Goal: Obtain resource: Download file/media

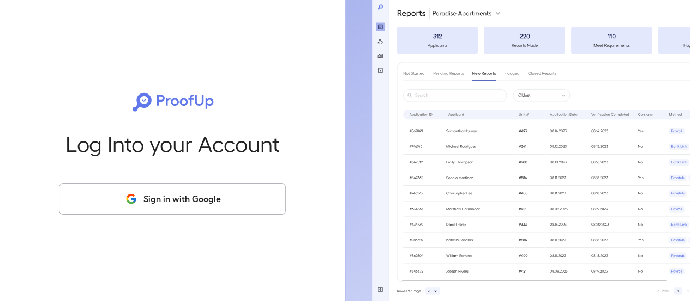
click at [201, 200] on button "Sign in with Google" at bounding box center [172, 199] width 227 height 32
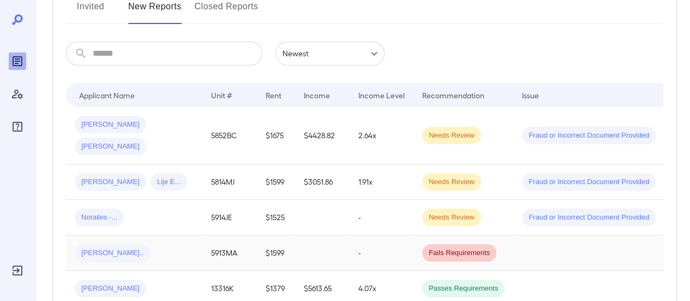
scroll to position [218, 0]
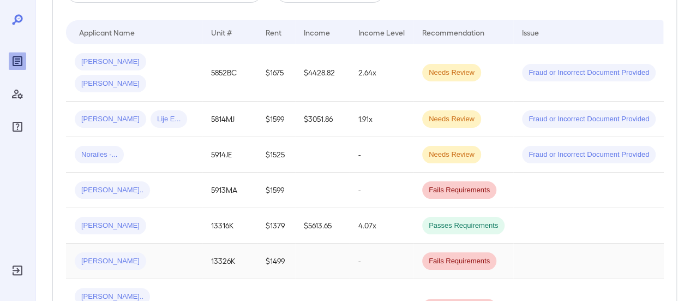
click at [143, 252] on div "[PERSON_NAME]" at bounding box center [134, 260] width 119 height 17
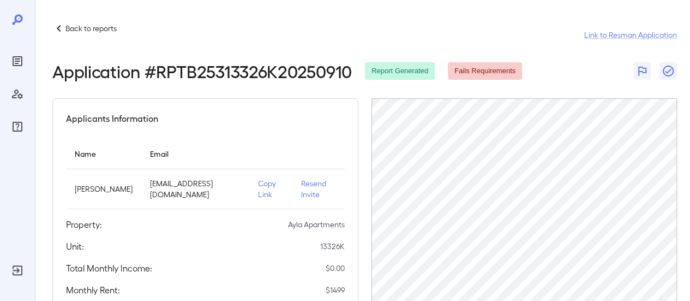
click at [306, 186] on p "Resend Invite" at bounding box center [318, 189] width 35 height 22
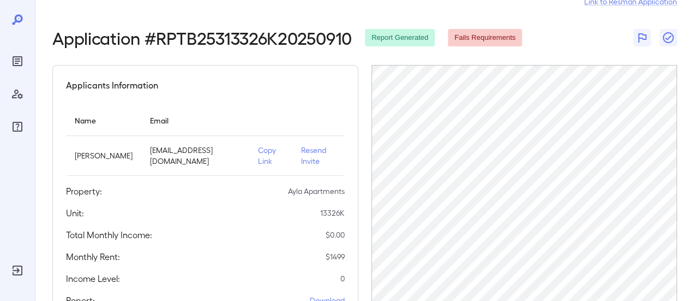
scroll to position [109, 0]
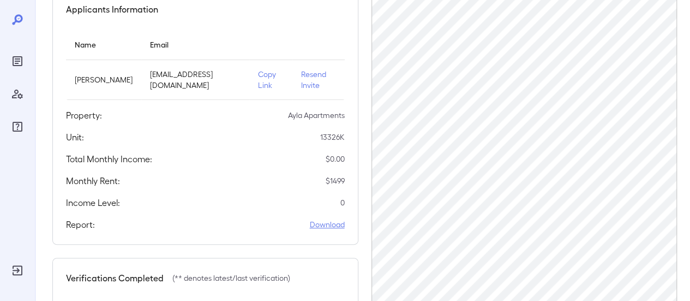
click at [333, 222] on link "Download" at bounding box center [327, 224] width 35 height 11
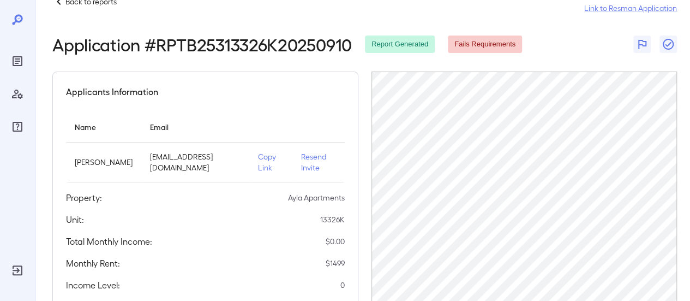
scroll to position [0, 0]
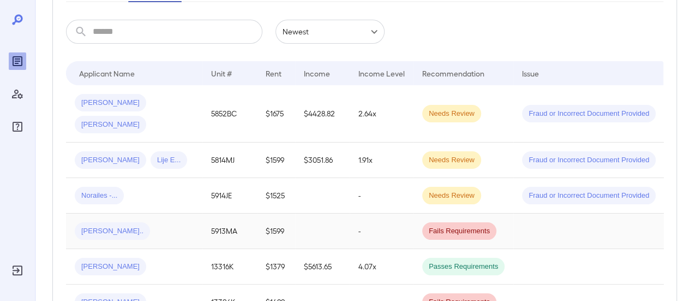
scroll to position [218, 0]
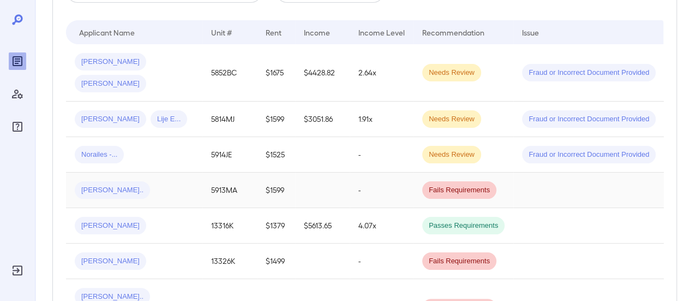
click at [133, 252] on div "[PERSON_NAME]" at bounding box center [134, 260] width 119 height 17
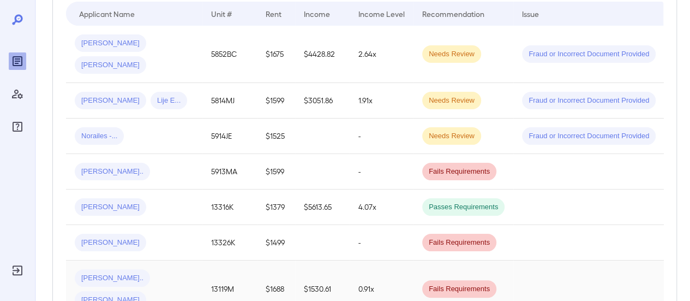
scroll to position [273, 0]
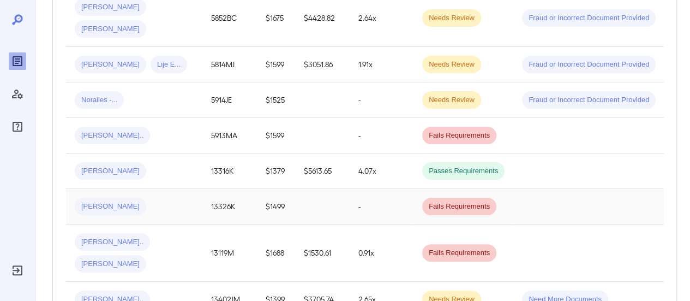
click at [164, 197] on div "[PERSON_NAME]" at bounding box center [134, 205] width 119 height 17
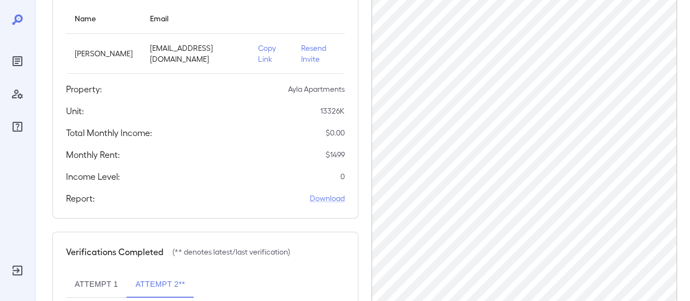
scroll to position [256, 0]
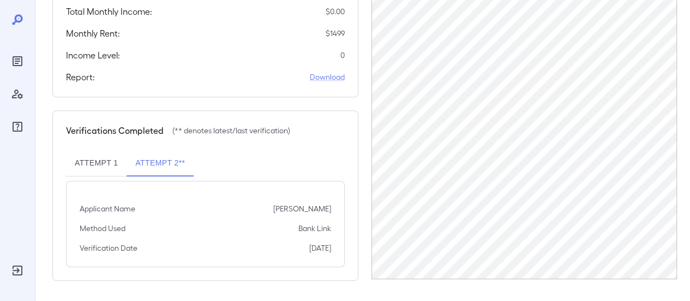
click at [171, 145] on div "Verifications Completed (** denotes latest/last verification) Attempt 1 Attempt…" at bounding box center [205, 195] width 306 height 170
click at [160, 166] on button "Attempt 2**" at bounding box center [160, 163] width 67 height 26
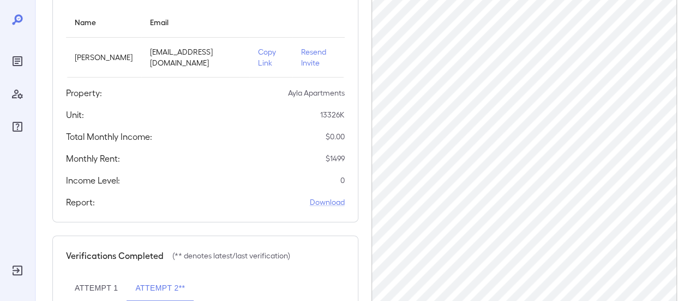
scroll to position [93, 0]
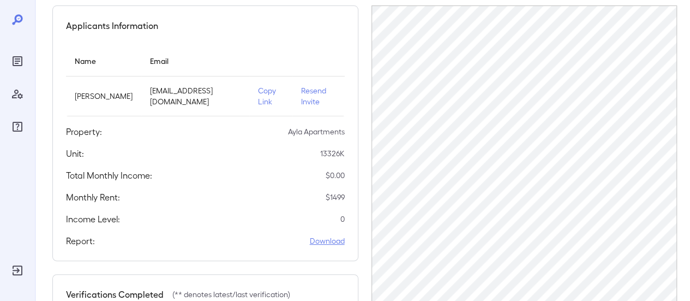
click at [339, 237] on link "Download" at bounding box center [327, 240] width 35 height 11
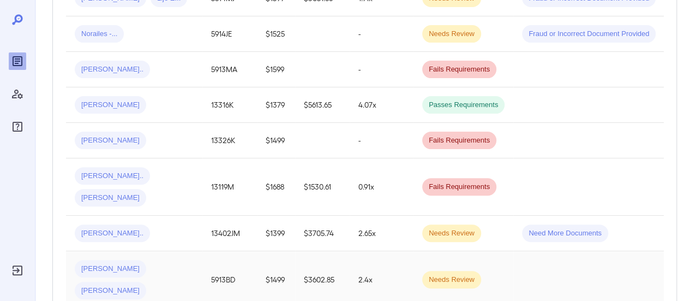
scroll to position [273, 0]
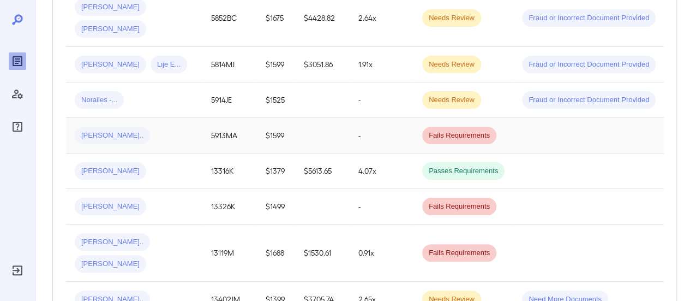
click at [151, 127] on div "[PERSON_NAME].." at bounding box center [134, 135] width 119 height 17
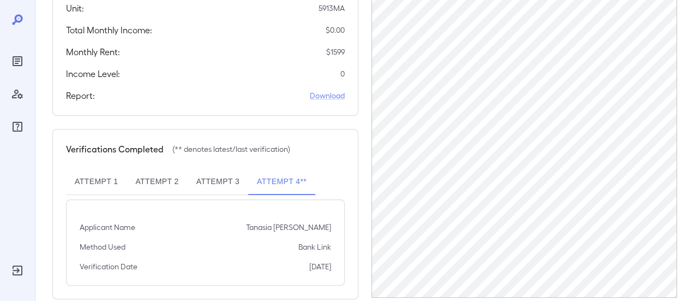
scroll to position [256, 0]
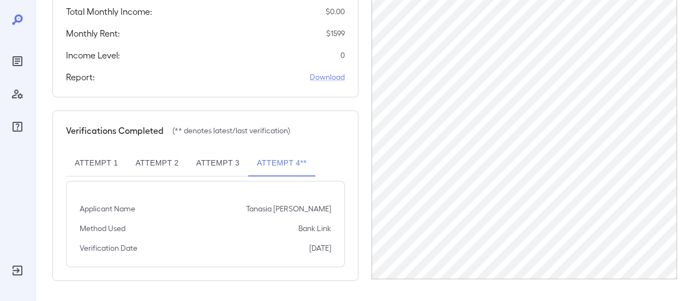
click at [222, 161] on button "Attempt 3" at bounding box center [218, 163] width 61 height 26
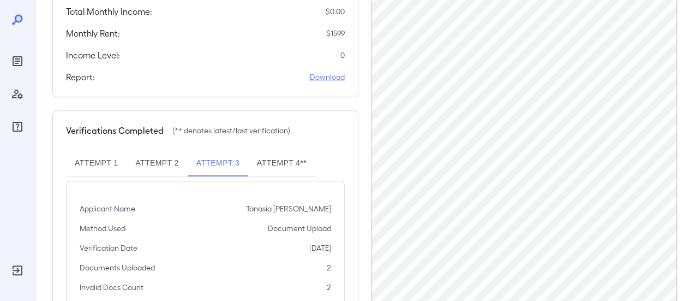
click at [155, 163] on button "Attempt 2" at bounding box center [157, 163] width 61 height 26
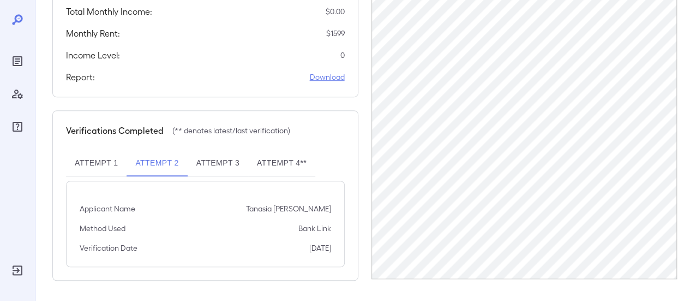
click at [325, 75] on link "Download" at bounding box center [327, 76] width 35 height 11
click at [93, 164] on button "Attempt 1" at bounding box center [96, 163] width 61 height 26
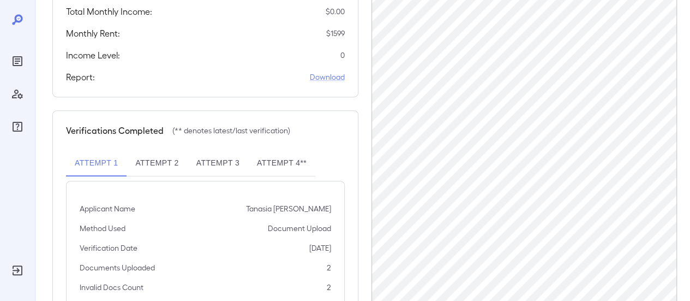
click at [149, 167] on button "Attempt 2" at bounding box center [157, 163] width 61 height 26
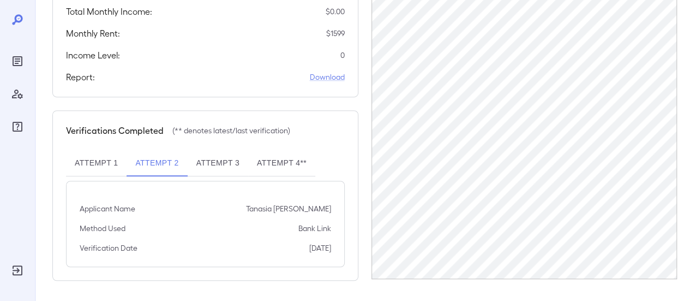
click at [110, 161] on button "Attempt 1" at bounding box center [96, 163] width 61 height 26
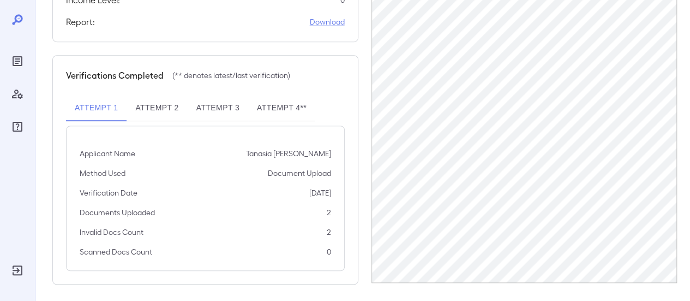
scroll to position [315, 0]
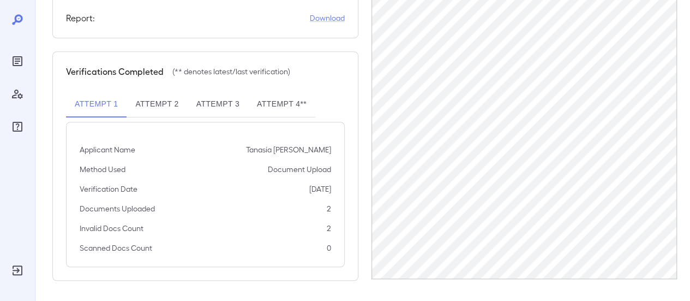
click at [139, 105] on button "Attempt 2" at bounding box center [157, 104] width 61 height 26
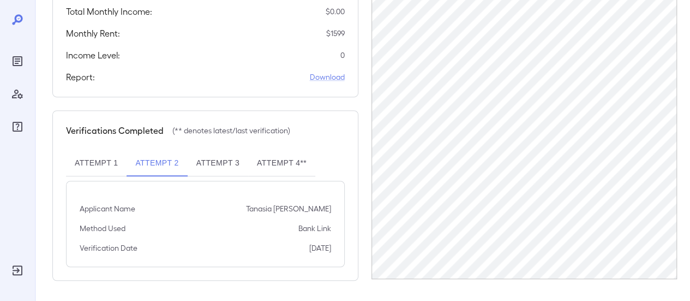
click at [228, 159] on button "Attempt 3" at bounding box center [218, 163] width 61 height 26
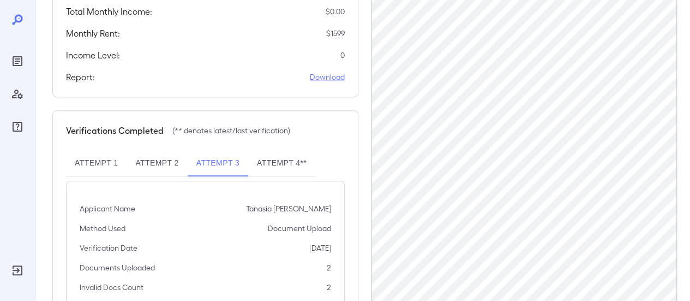
click at [299, 163] on button "Attempt 4**" at bounding box center [281, 163] width 67 height 26
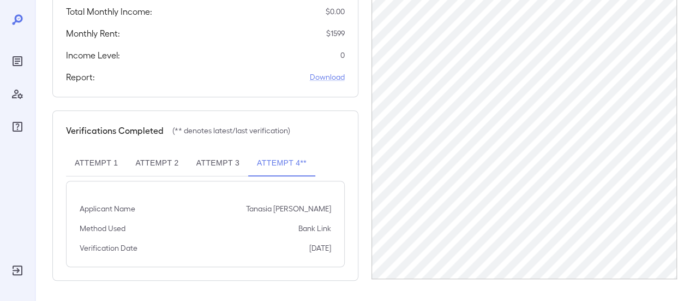
click at [229, 158] on button "Attempt 3" at bounding box center [218, 163] width 61 height 26
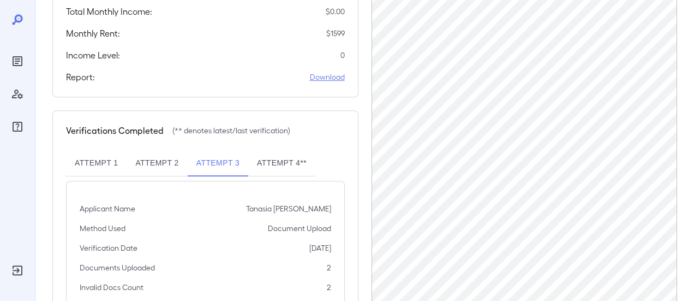
click at [332, 76] on link "Download" at bounding box center [327, 76] width 35 height 11
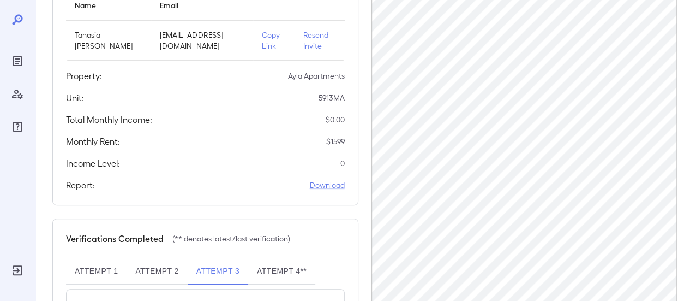
scroll to position [164, 0]
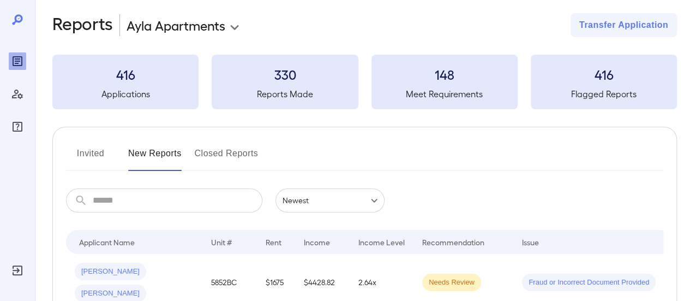
scroll to position [164, 0]
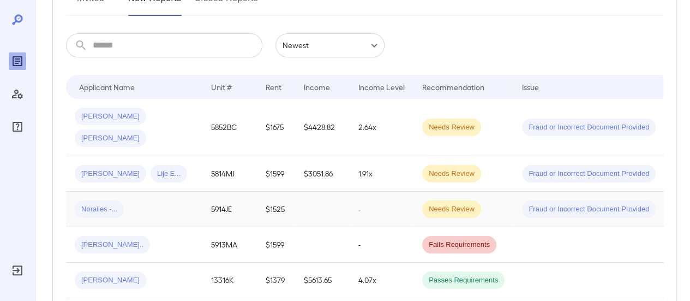
click at [175, 200] on div "Norailes -..." at bounding box center [134, 208] width 119 height 17
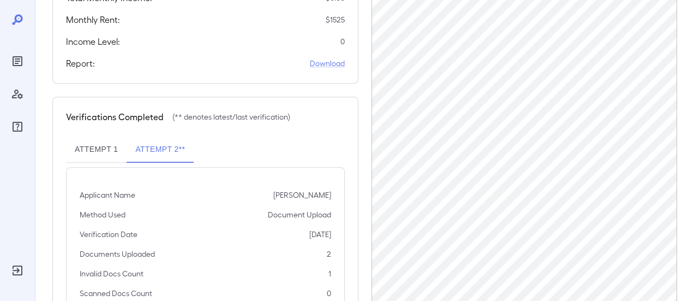
scroll to position [273, 0]
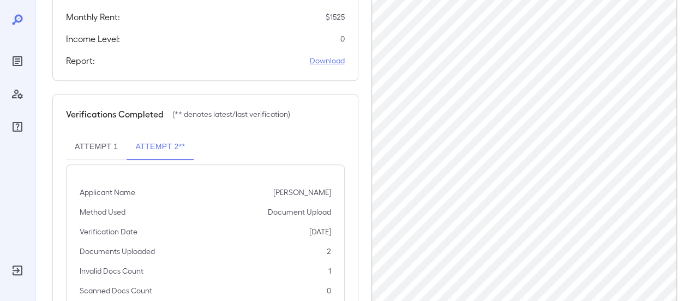
click at [103, 141] on button "Attempt 1" at bounding box center [96, 147] width 61 height 26
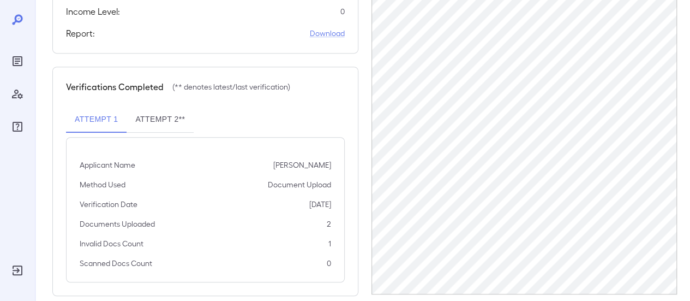
scroll to position [315, 0]
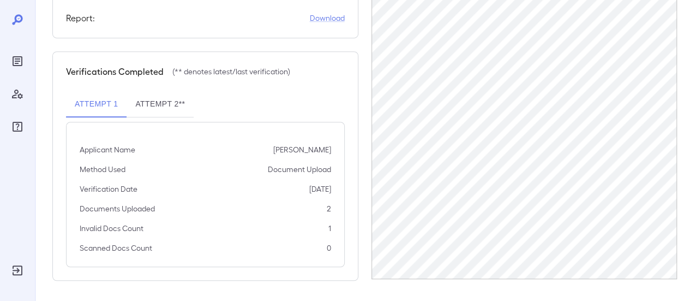
click at [165, 104] on button "Attempt 2**" at bounding box center [160, 104] width 67 height 26
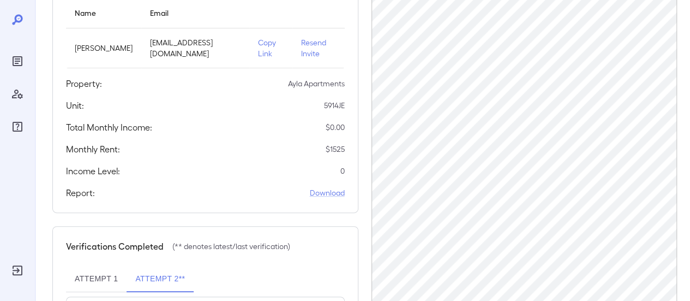
scroll to position [164, 0]
